Goal: Information Seeking & Learning: Learn about a topic

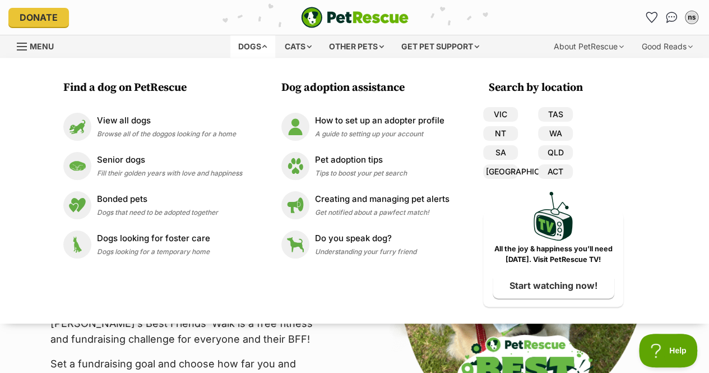
click at [495, 111] on link "VIC" at bounding box center [500, 114] width 35 height 15
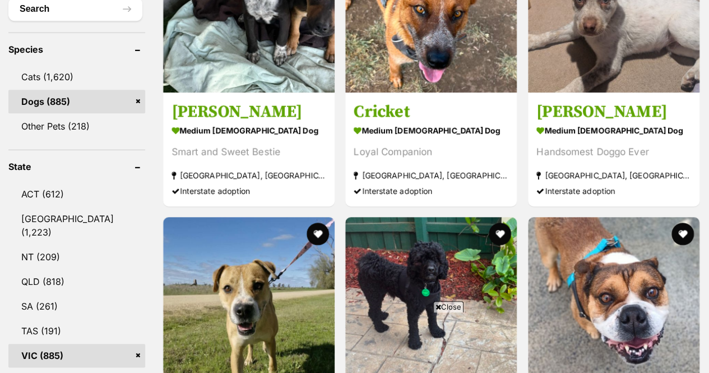
scroll to position [642, 0]
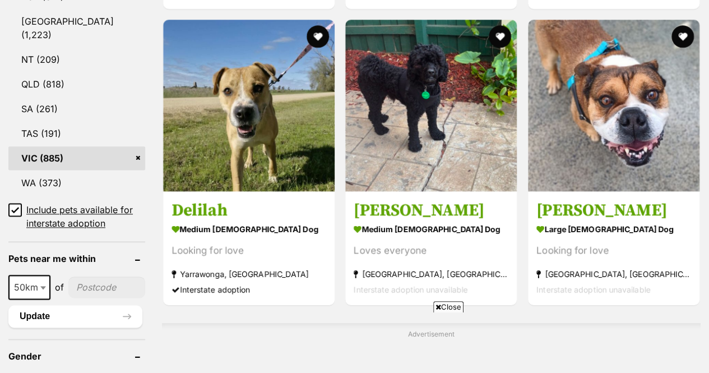
click at [16, 207] on icon at bounding box center [15, 209] width 7 height 5
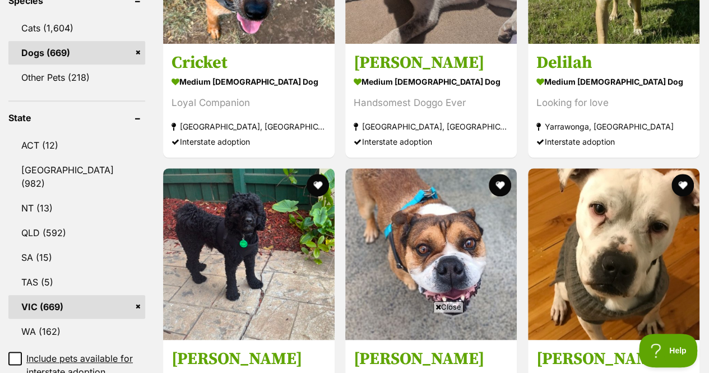
scroll to position [513, 0]
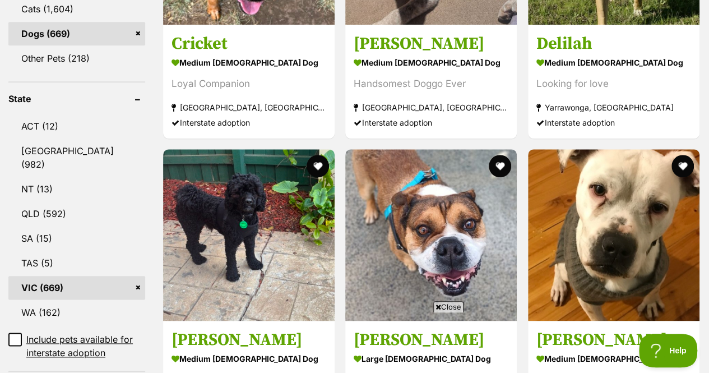
click at [452, 304] on span "Close" at bounding box center [448, 306] width 30 height 11
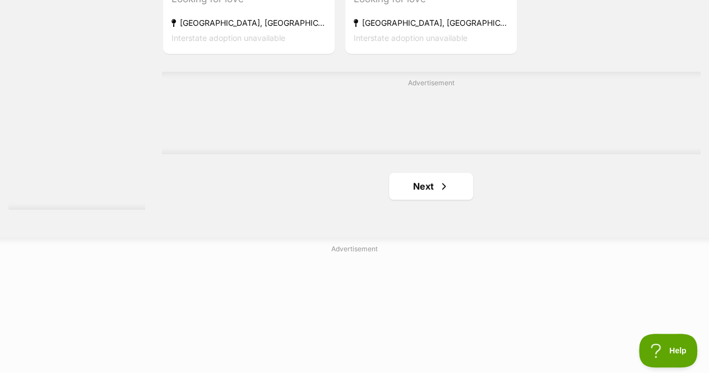
scroll to position [2703, 0]
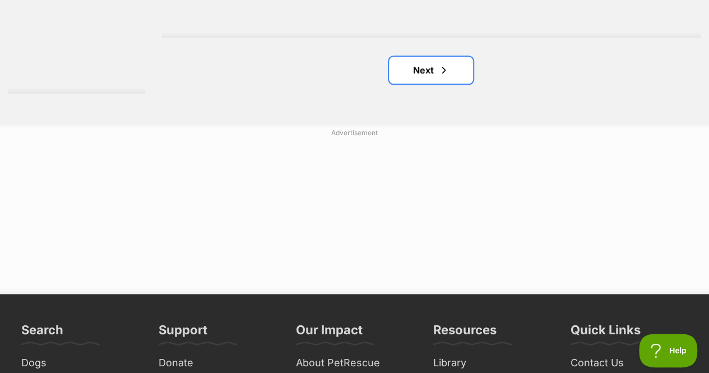
click at [412, 68] on link "Next" at bounding box center [431, 70] width 84 height 27
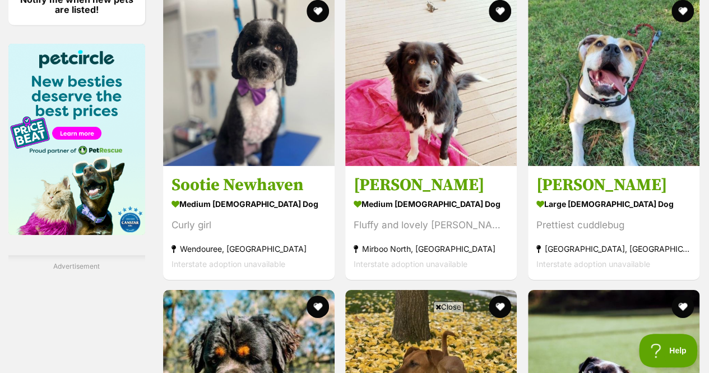
scroll to position [1740, 0]
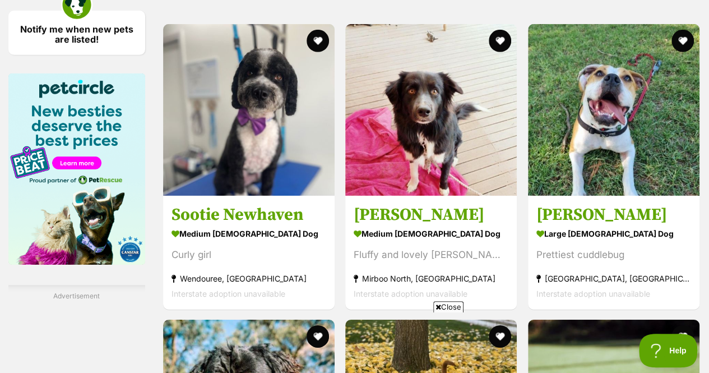
click at [379, 119] on img at bounding box center [430, 109] width 171 height 171
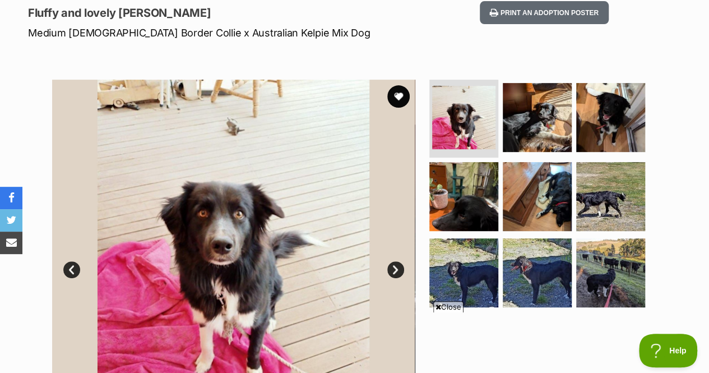
click at [530, 201] on img at bounding box center [537, 196] width 69 height 69
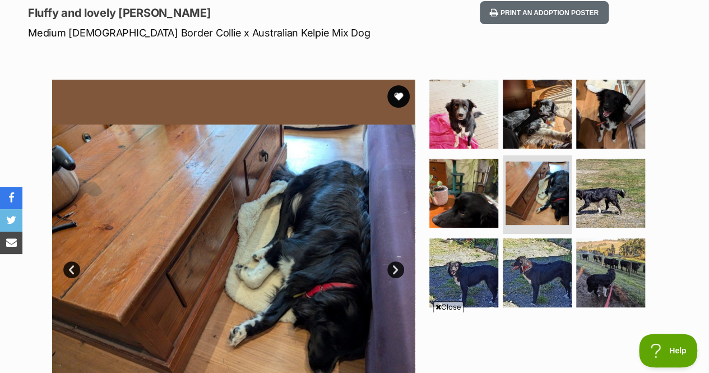
click at [593, 131] on img at bounding box center [610, 114] width 69 height 69
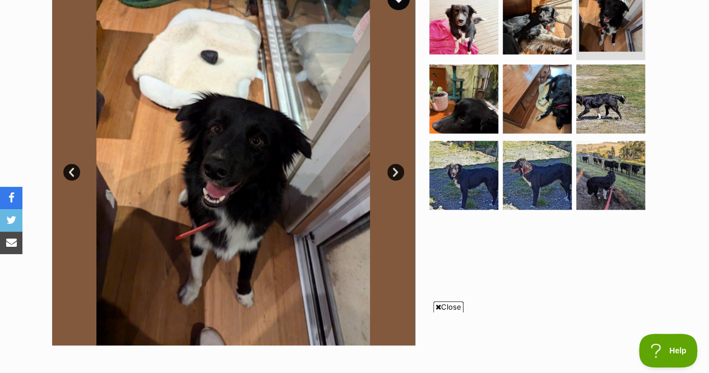
click at [597, 164] on img at bounding box center [610, 175] width 69 height 69
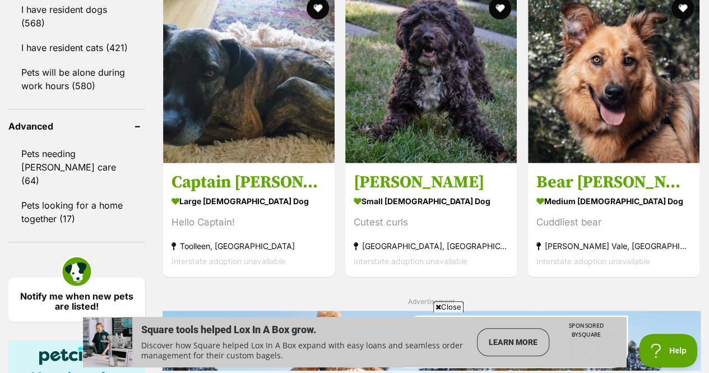
scroll to position [1694, 0]
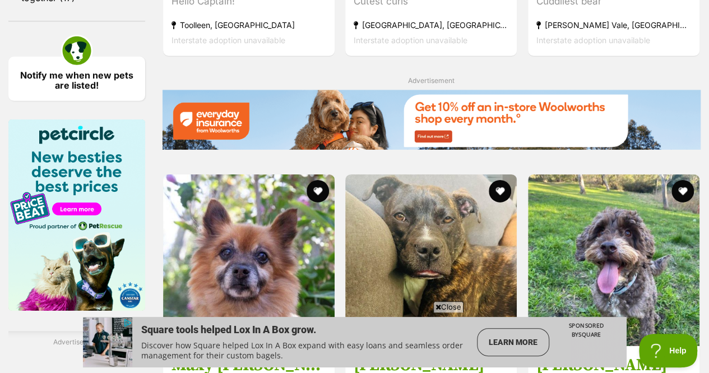
click at [479, 193] on img at bounding box center [430, 259] width 171 height 171
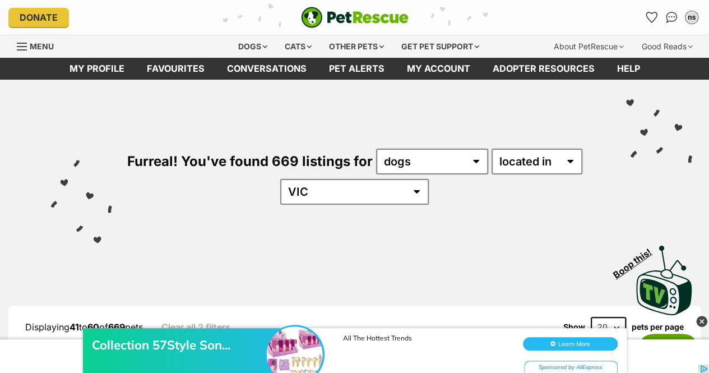
click at [651, 17] on icon "Favourites" at bounding box center [651, 17] width 11 height 10
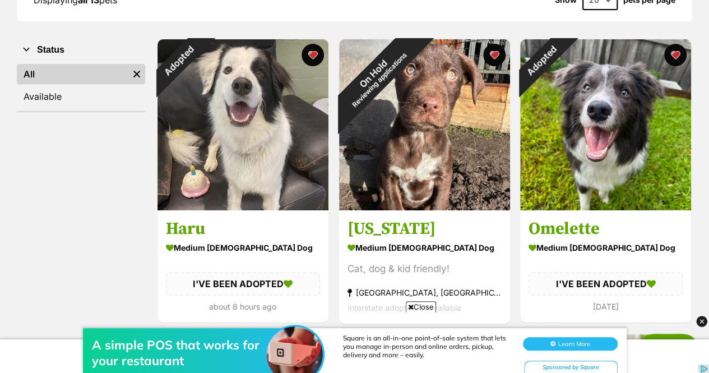
click at [315, 161] on img at bounding box center [242, 124] width 171 height 171
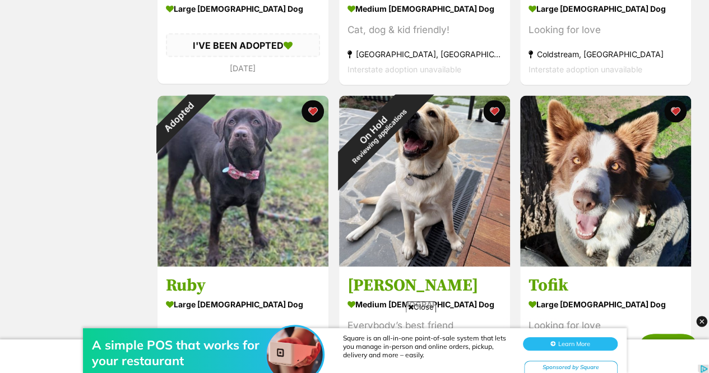
scroll to position [1017, 0]
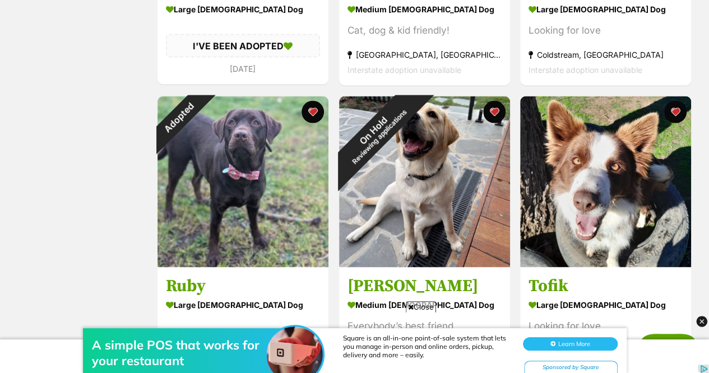
click at [658, 238] on img at bounding box center [605, 181] width 171 height 171
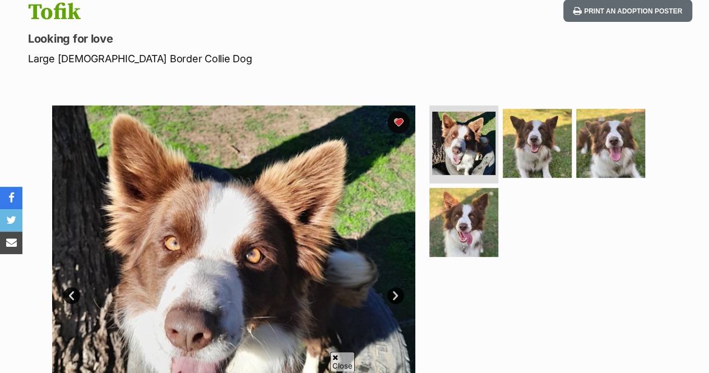
click at [454, 225] on img at bounding box center [463, 222] width 69 height 69
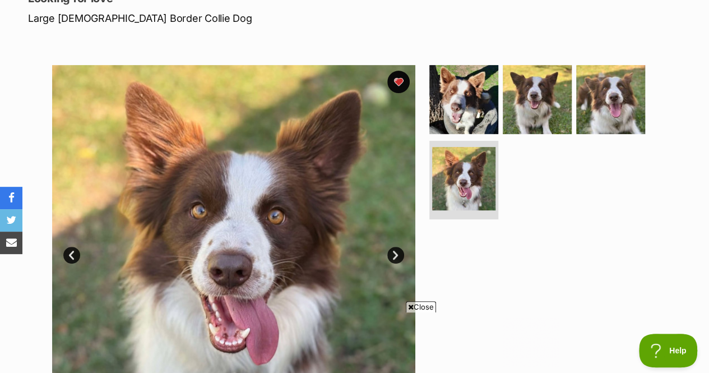
click at [532, 106] on img at bounding box center [537, 99] width 69 height 69
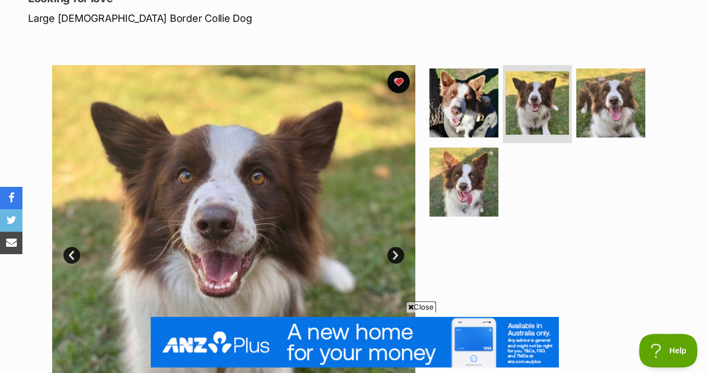
click at [608, 95] on img at bounding box center [610, 102] width 69 height 69
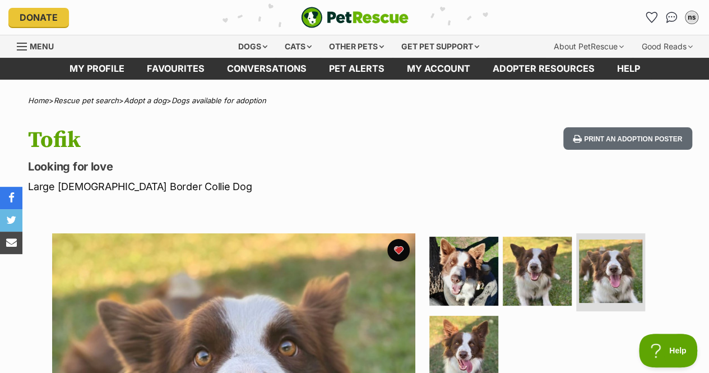
click at [372, 35] on div "Other pets" at bounding box center [356, 46] width 71 height 22
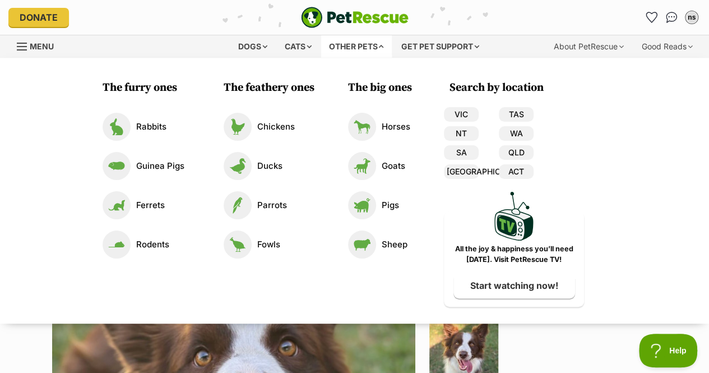
click at [382, 140] on link "Horses" at bounding box center [379, 127] width 62 height 28
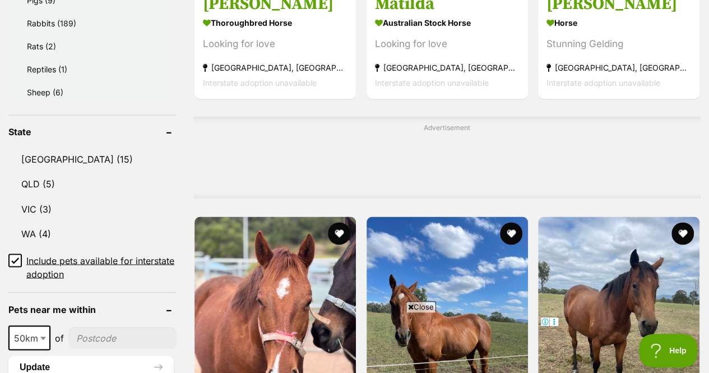
click at [73, 239] on link "WA (4)" at bounding box center [92, 233] width 168 height 24
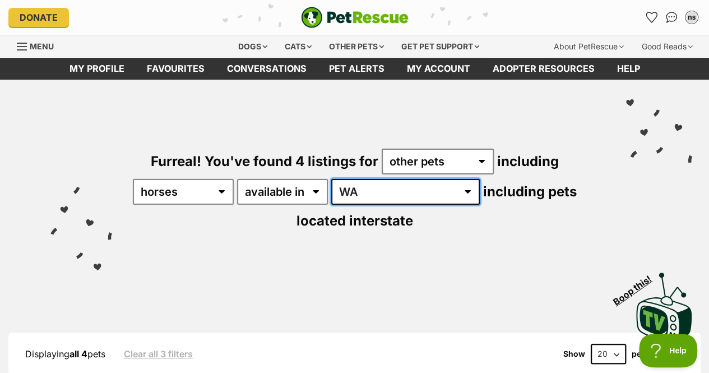
click at [380, 185] on select "Australia NSW QLD VIC WA" at bounding box center [405, 192] width 148 height 26
select select "VIC"
click at [340, 179] on select "Australia NSW QLD VIC WA" at bounding box center [405, 192] width 148 height 26
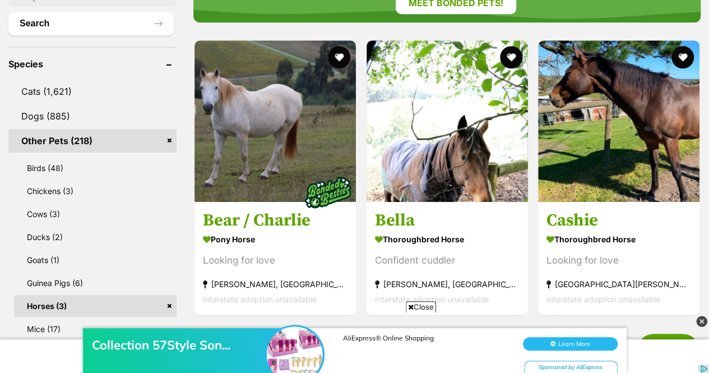
scroll to position [455, 0]
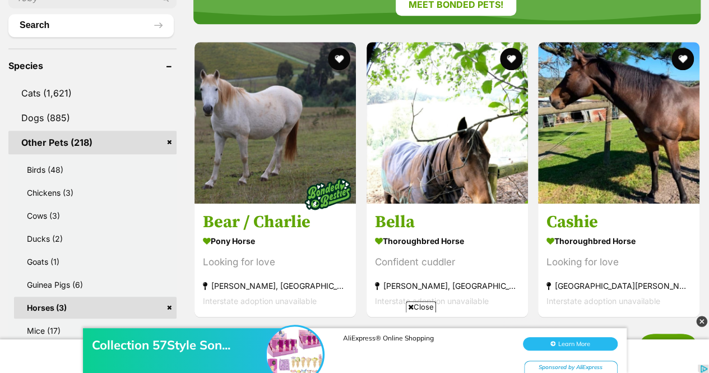
click at [597, 136] on img at bounding box center [618, 122] width 161 height 161
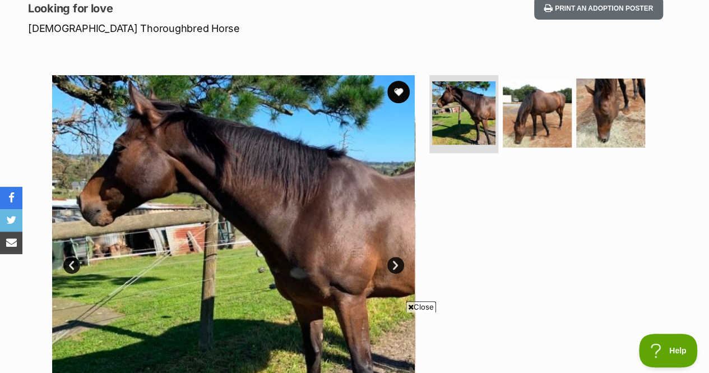
click at [564, 133] on img at bounding box center [537, 112] width 69 height 69
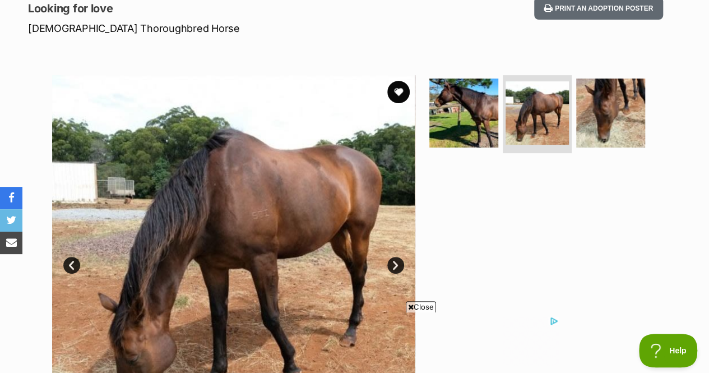
click at [611, 128] on img at bounding box center [610, 112] width 69 height 69
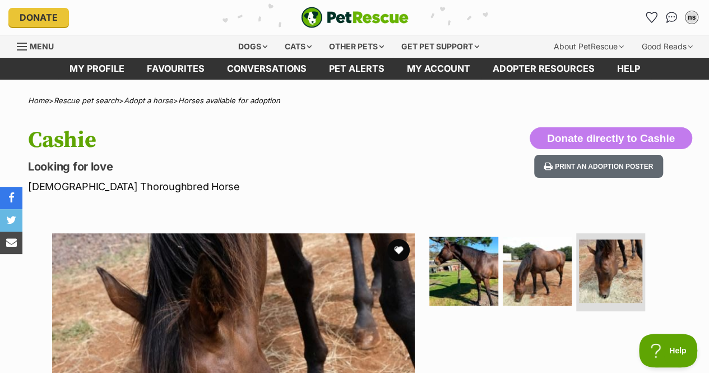
click at [444, 260] on img at bounding box center [463, 270] width 69 height 69
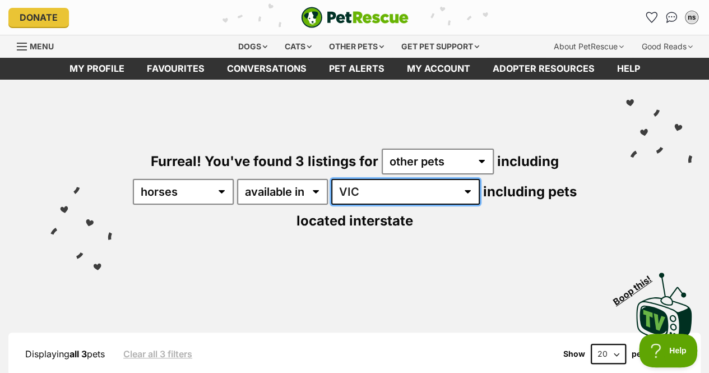
click at [374, 183] on select "Australia NSW QLD VIC WA" at bounding box center [405, 192] width 148 height 26
click at [340, 179] on select "Australia NSW QLD VIC WA" at bounding box center [405, 192] width 148 height 26
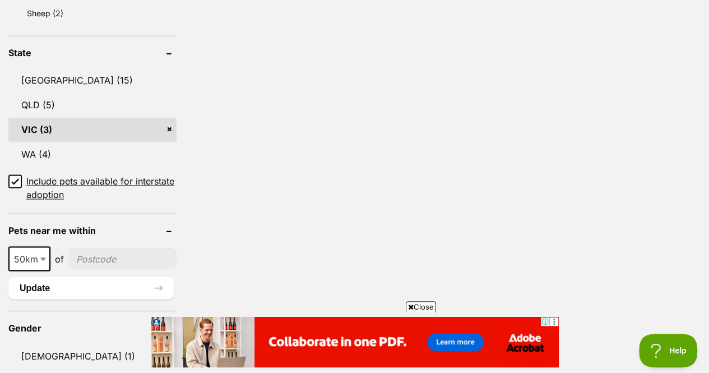
scroll to position [865, 0]
click at [107, 88] on link "NSW (15)" at bounding box center [92, 80] width 168 height 24
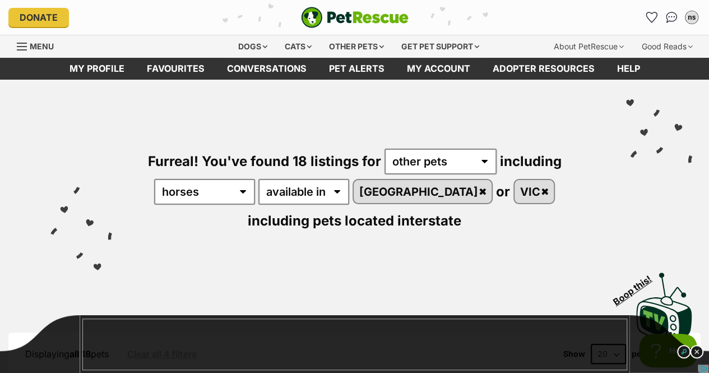
click at [368, 47] on div "Other pets" at bounding box center [356, 46] width 71 height 22
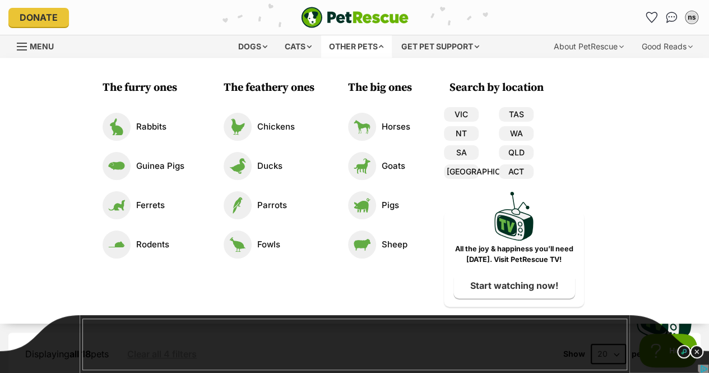
click at [369, 240] on img at bounding box center [362, 244] width 28 height 28
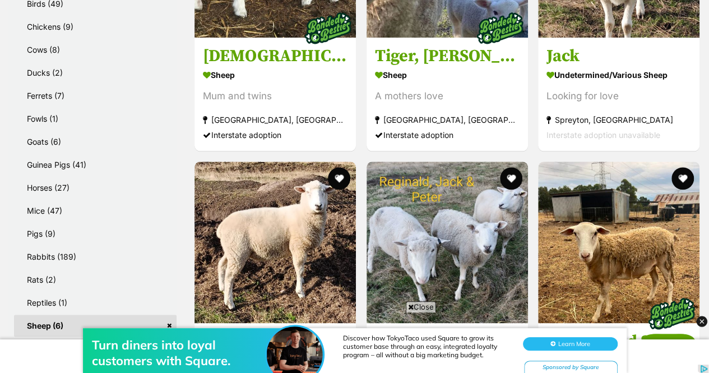
scroll to position [486, 0]
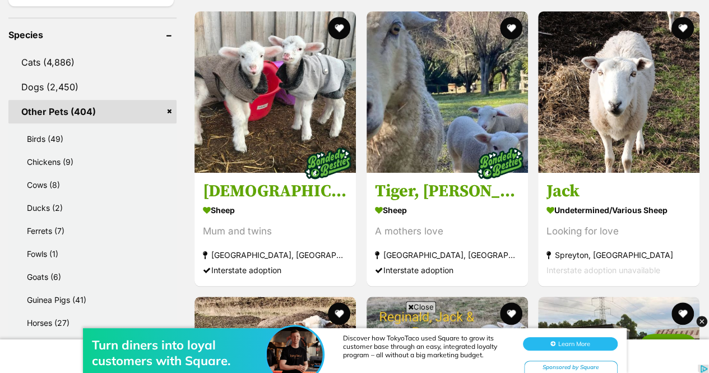
click at [273, 128] on img at bounding box center [274, 91] width 161 height 161
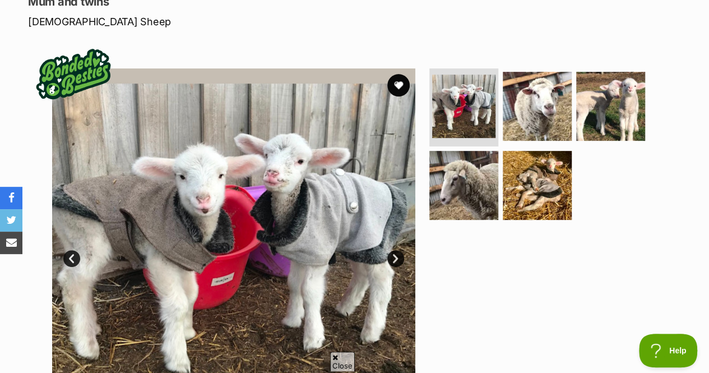
click at [533, 151] on img at bounding box center [537, 185] width 69 height 69
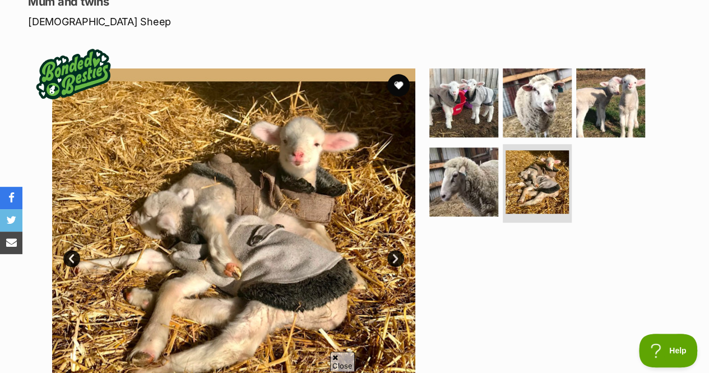
click at [466, 156] on img at bounding box center [463, 181] width 69 height 69
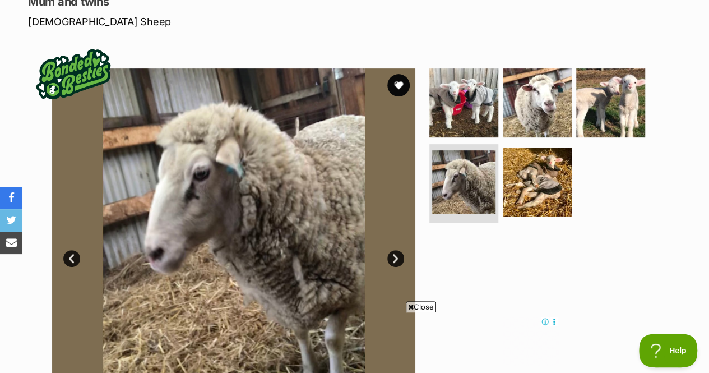
click at [490, 82] on img at bounding box center [463, 102] width 69 height 69
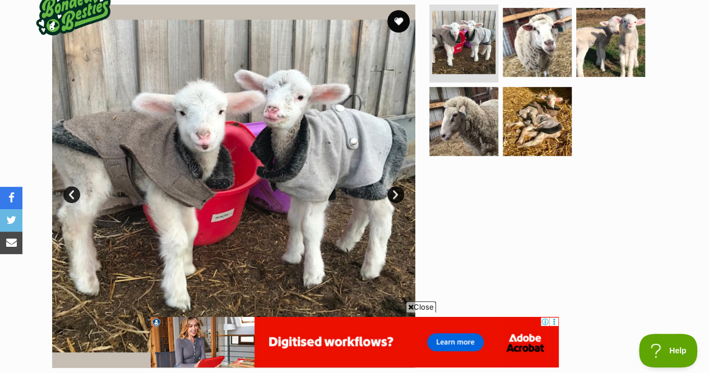
scroll to position [111, 0]
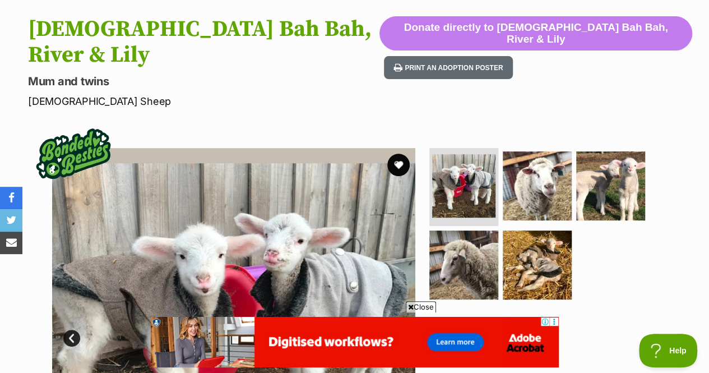
click at [589, 151] on img at bounding box center [610, 185] width 69 height 69
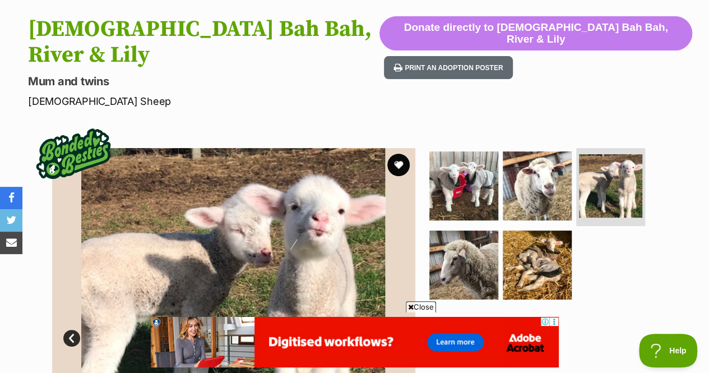
click at [550, 151] on img at bounding box center [537, 185] width 69 height 69
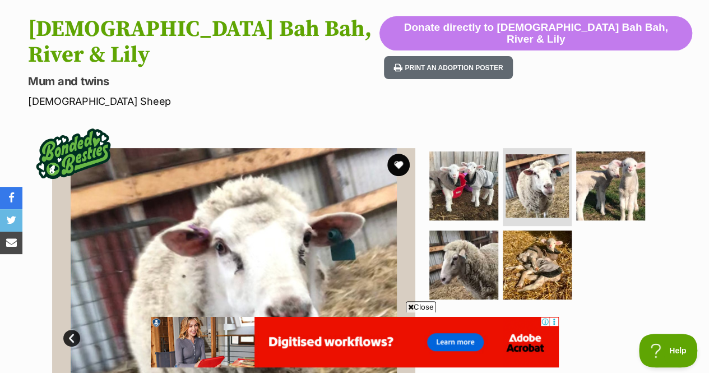
click at [523, 234] on img at bounding box center [537, 264] width 69 height 69
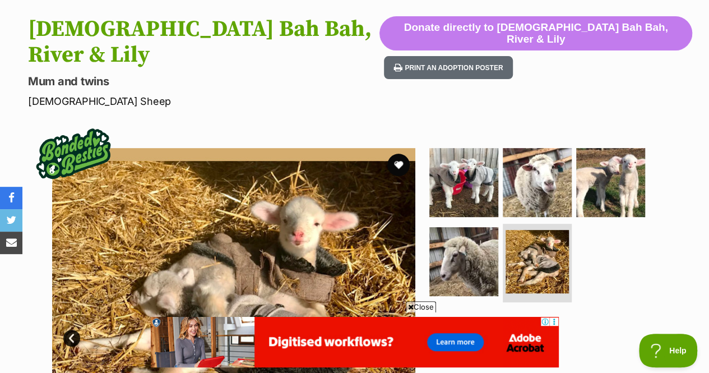
click at [464, 165] on img at bounding box center [463, 182] width 69 height 69
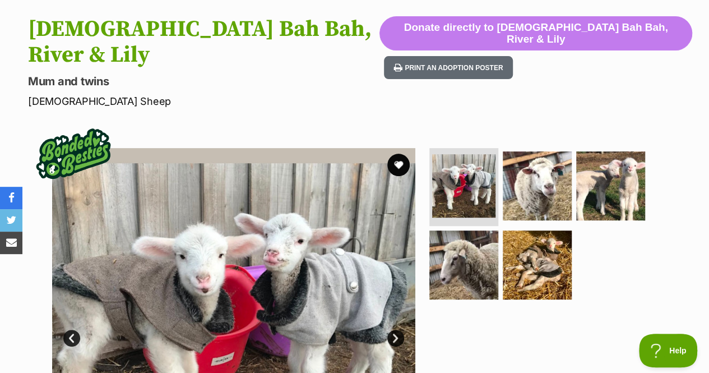
scroll to position [0, 0]
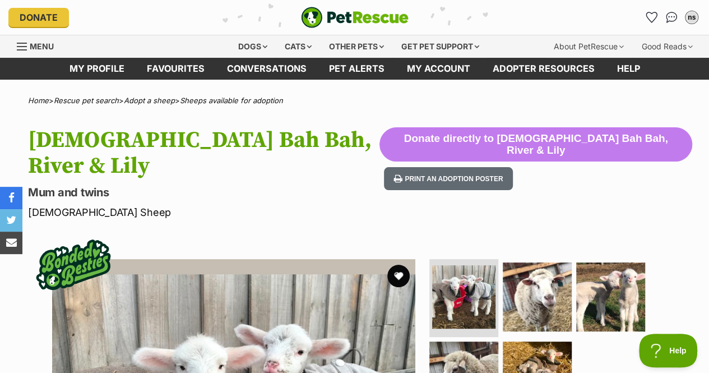
click at [340, 45] on div "Other pets" at bounding box center [356, 46] width 71 height 22
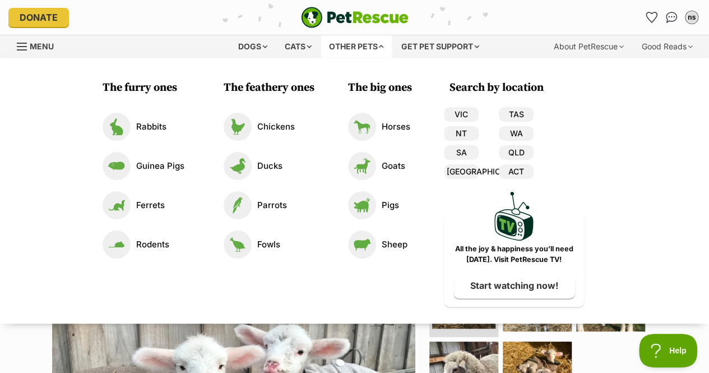
click at [365, 199] on img at bounding box center [362, 205] width 28 height 28
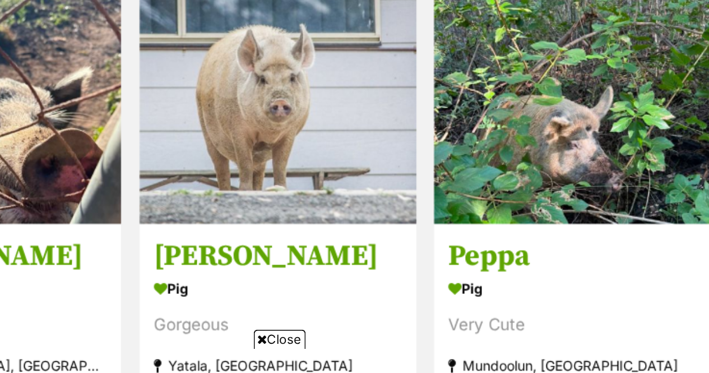
scroll to position [1098, 0]
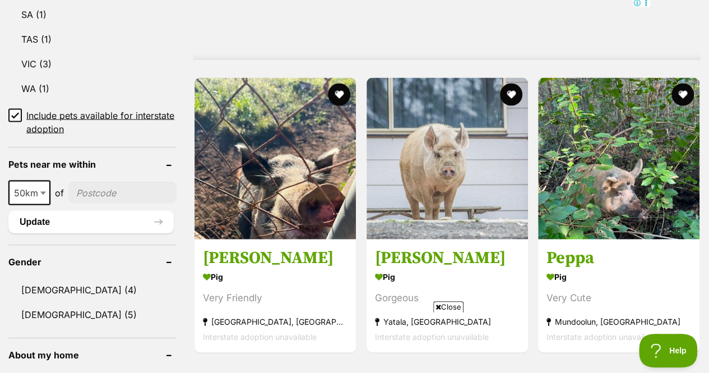
click at [608, 140] on img at bounding box center [618, 158] width 161 height 161
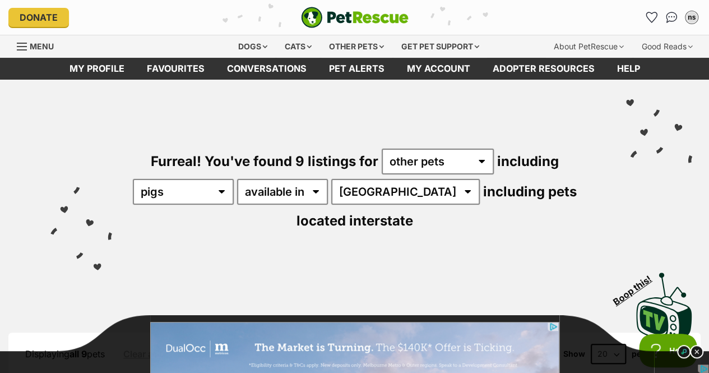
click at [364, 51] on div "Other pets" at bounding box center [356, 46] width 71 height 22
